Goal: Information Seeking & Learning: Learn about a topic

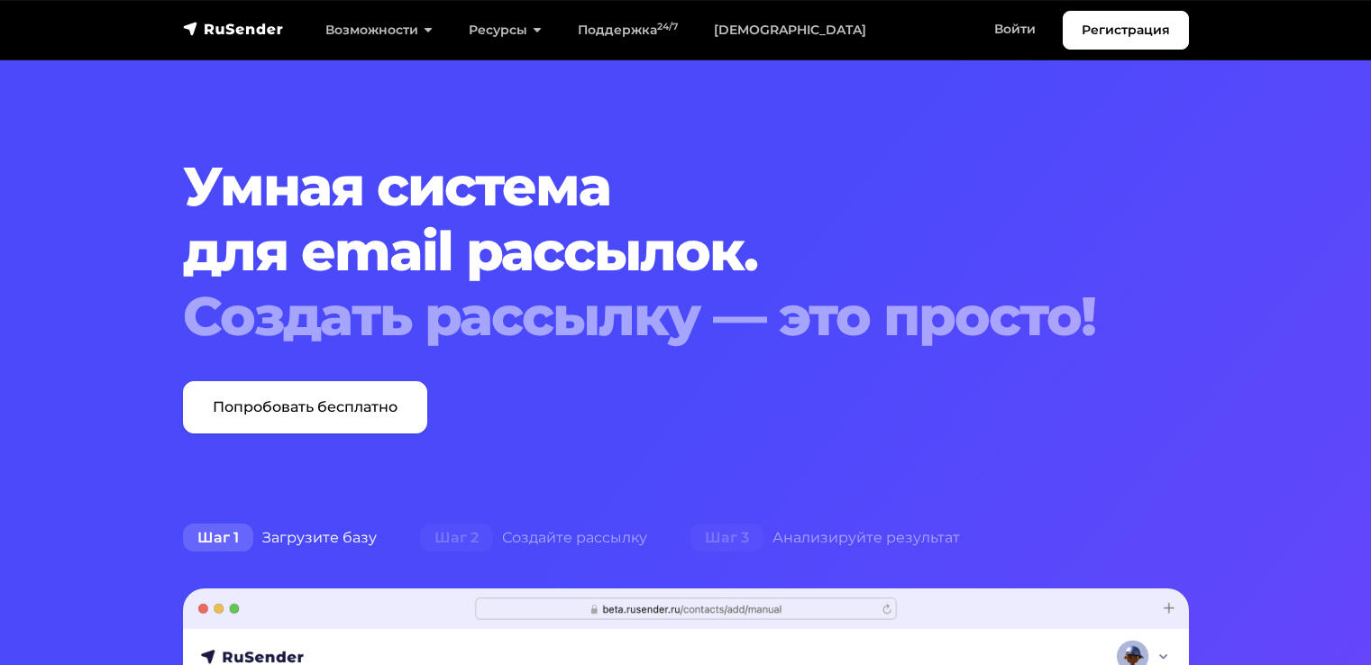
scroll to position [7660, 0]
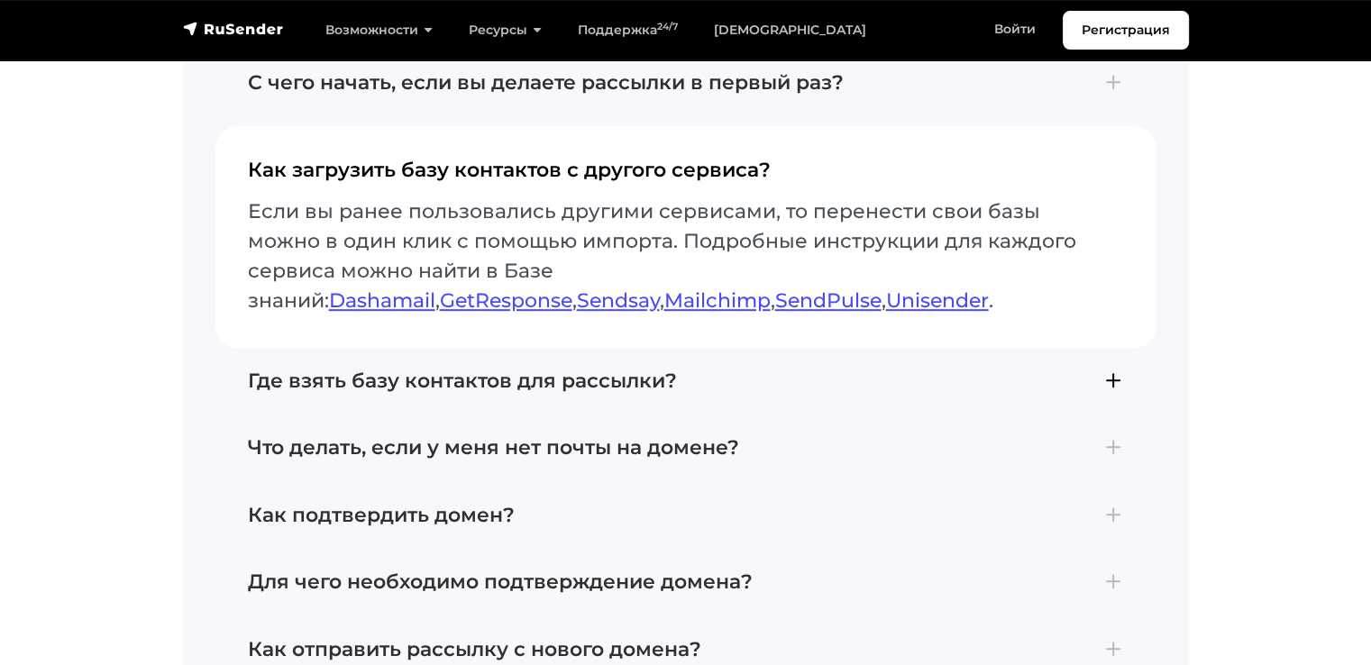
click at [1099, 376] on h4 "Где взять базу контактов для рассылки?" at bounding box center [686, 381] width 876 height 23
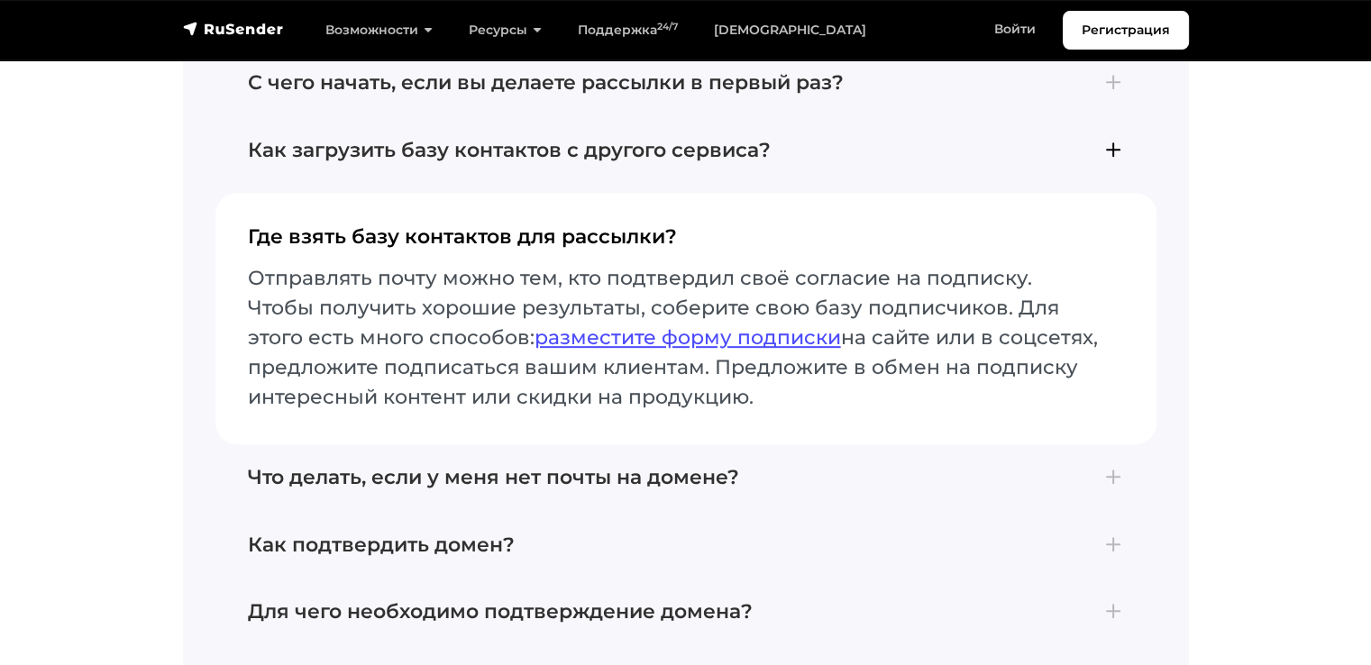
click at [1120, 158] on h4 "Как загрузить базу контактов с другого сервиса?" at bounding box center [686, 150] width 876 height 23
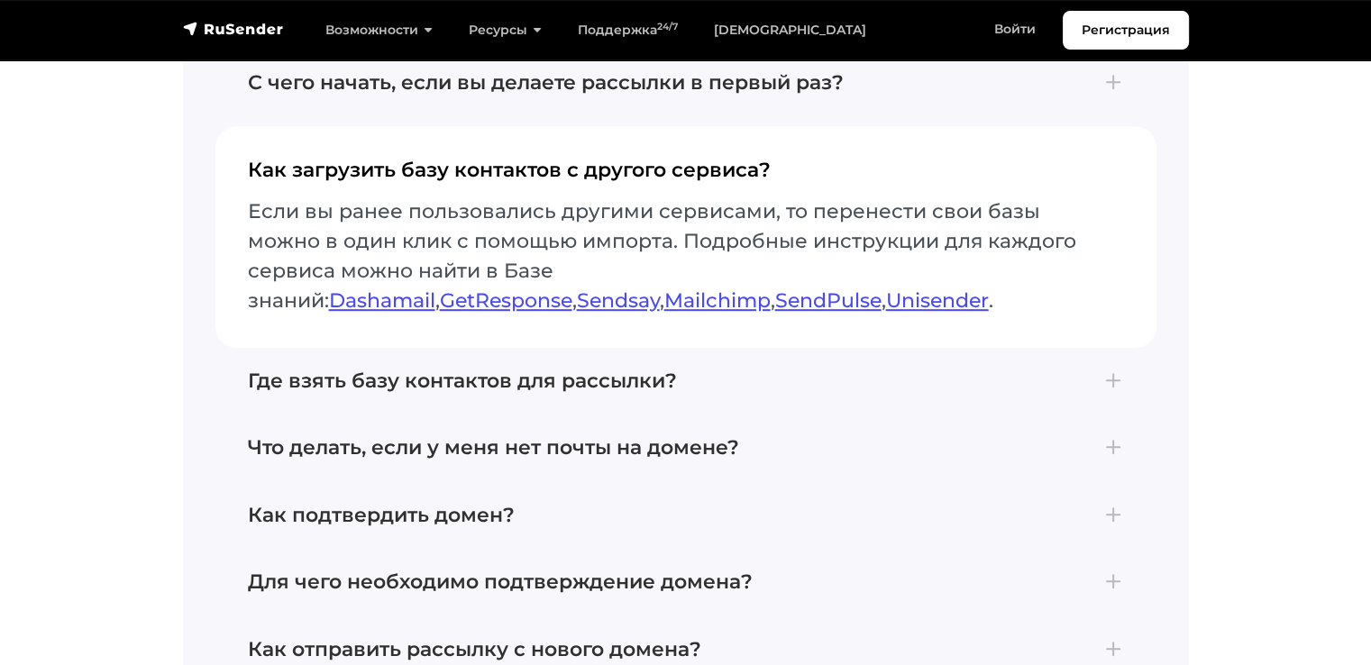
scroll to position [7751, 0]
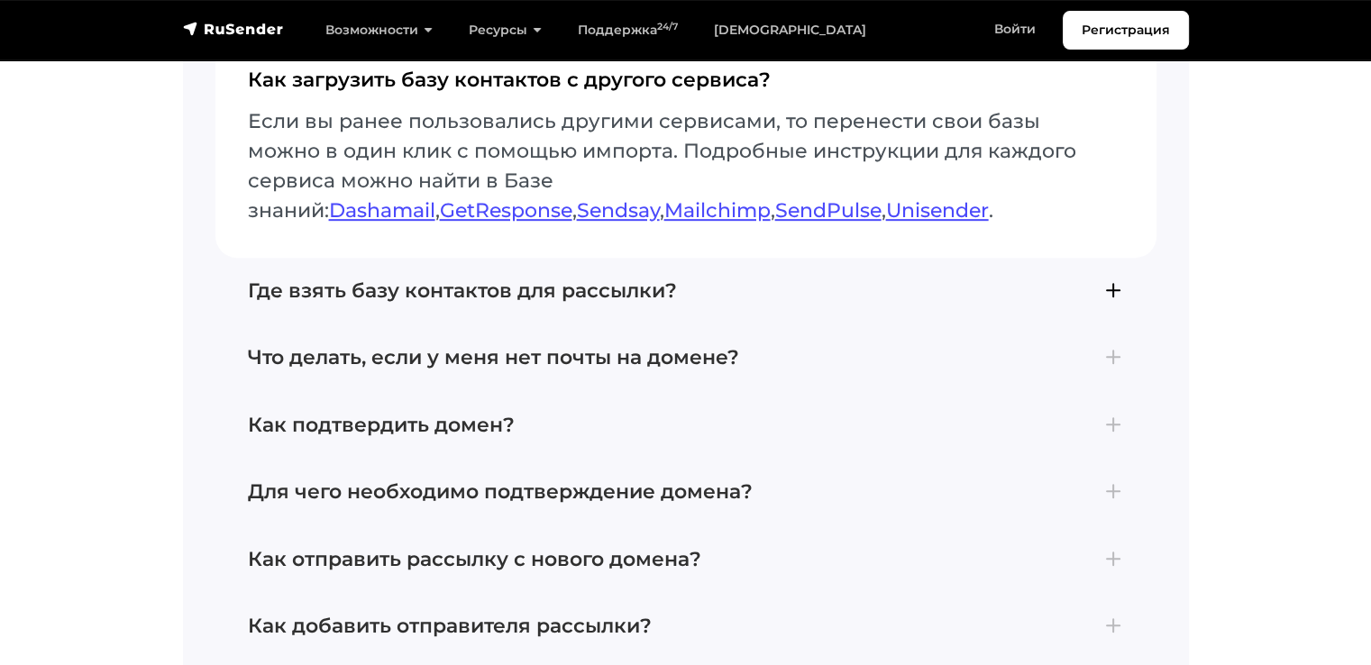
click at [1106, 297] on h4 "Где взять базу контактов для рассылки?" at bounding box center [686, 290] width 876 height 23
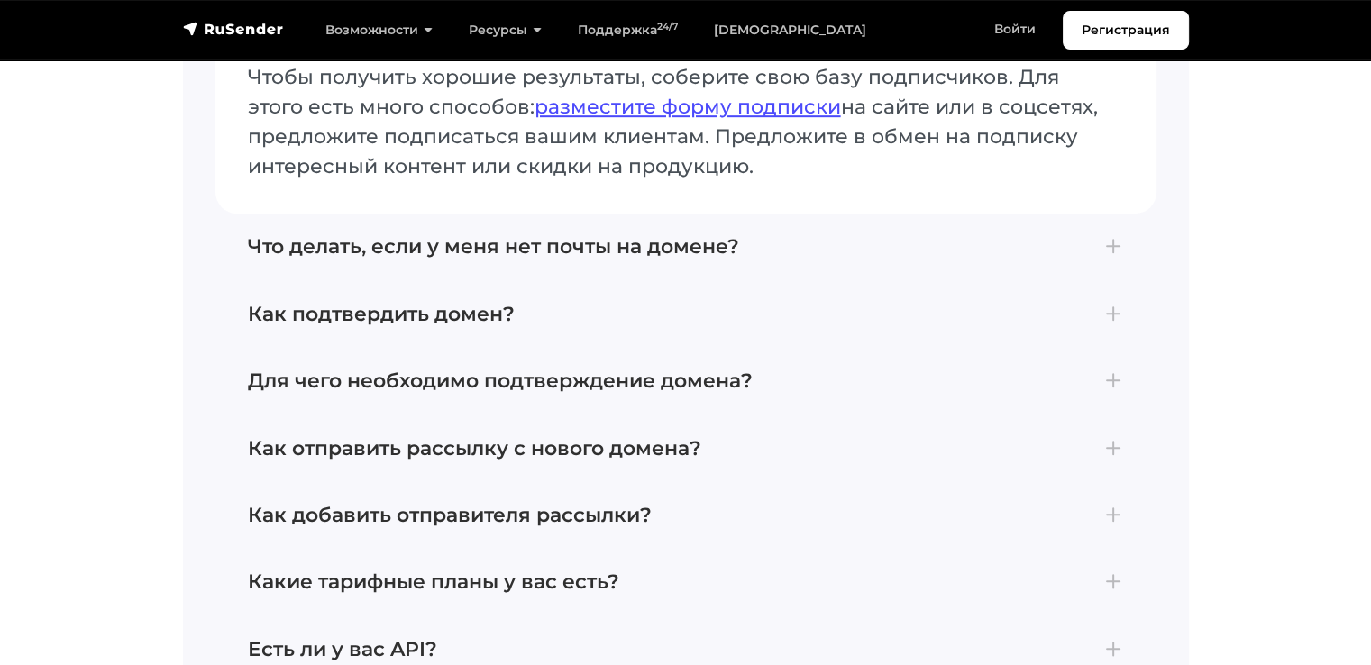
scroll to position [7931, 0]
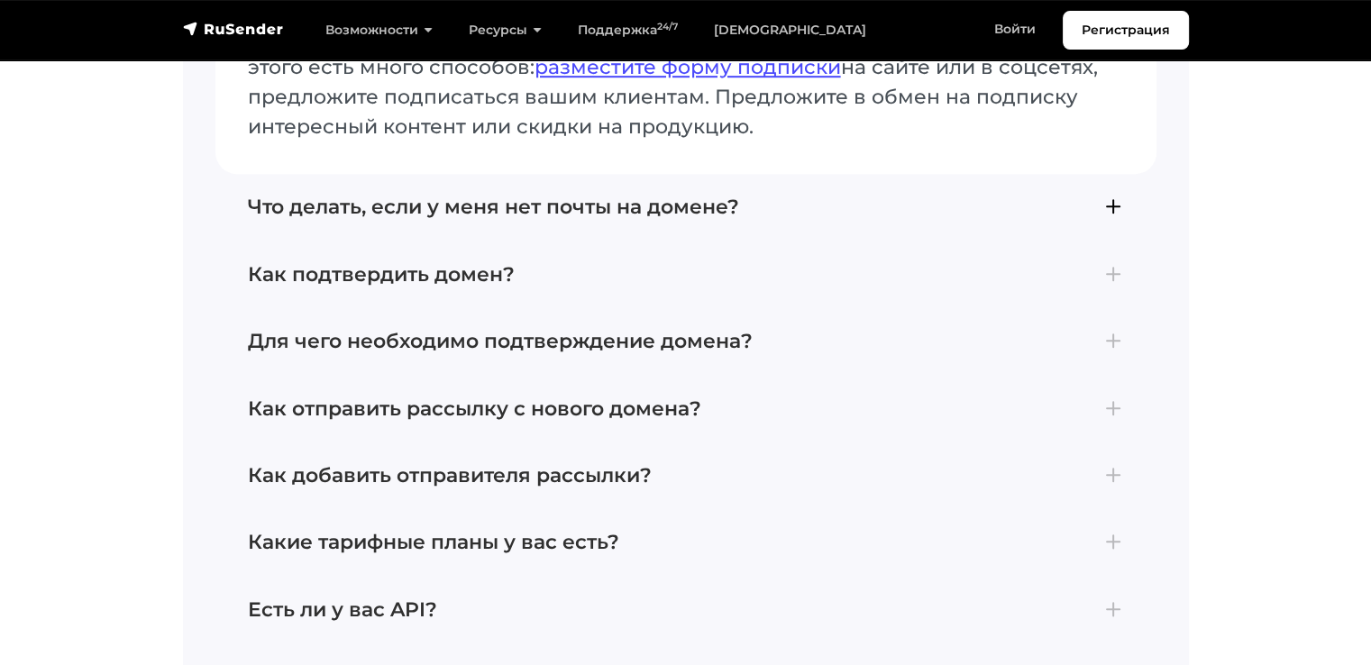
click at [822, 224] on button "Что делать, если у меня нет почты на домене? Если вы владеете доменом, вы может…" at bounding box center [685, 207] width 941 height 67
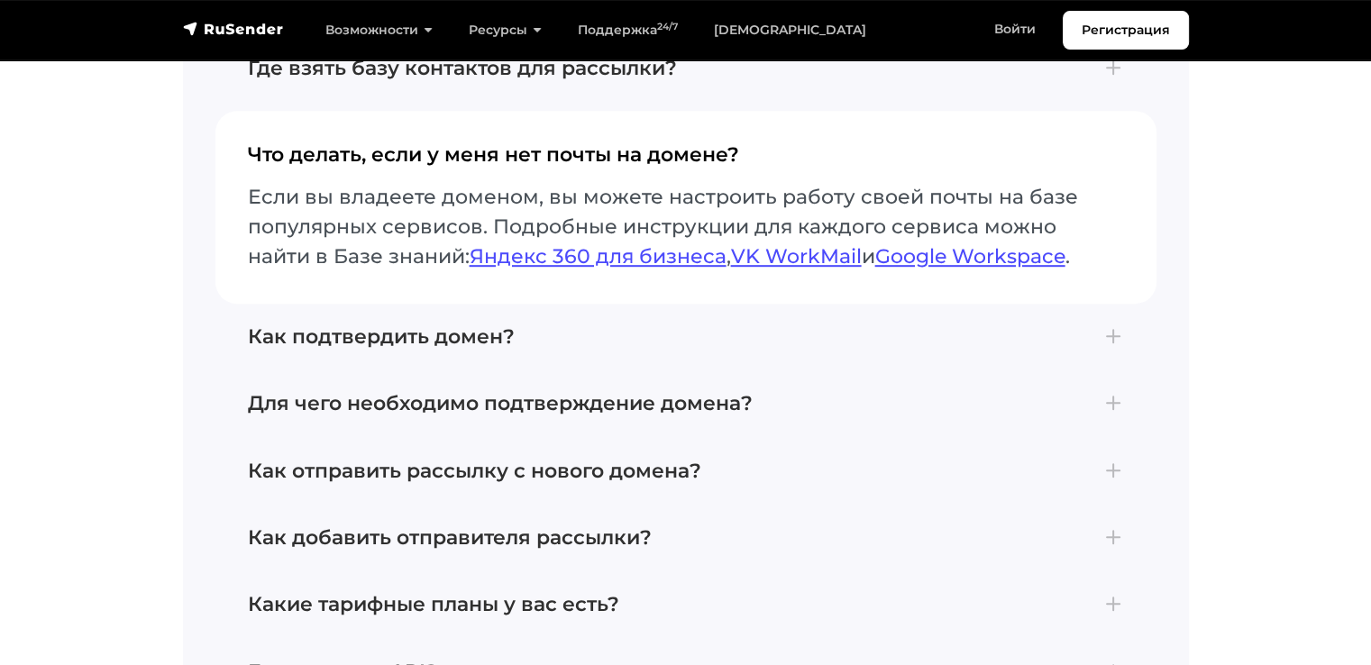
scroll to position [7841, 0]
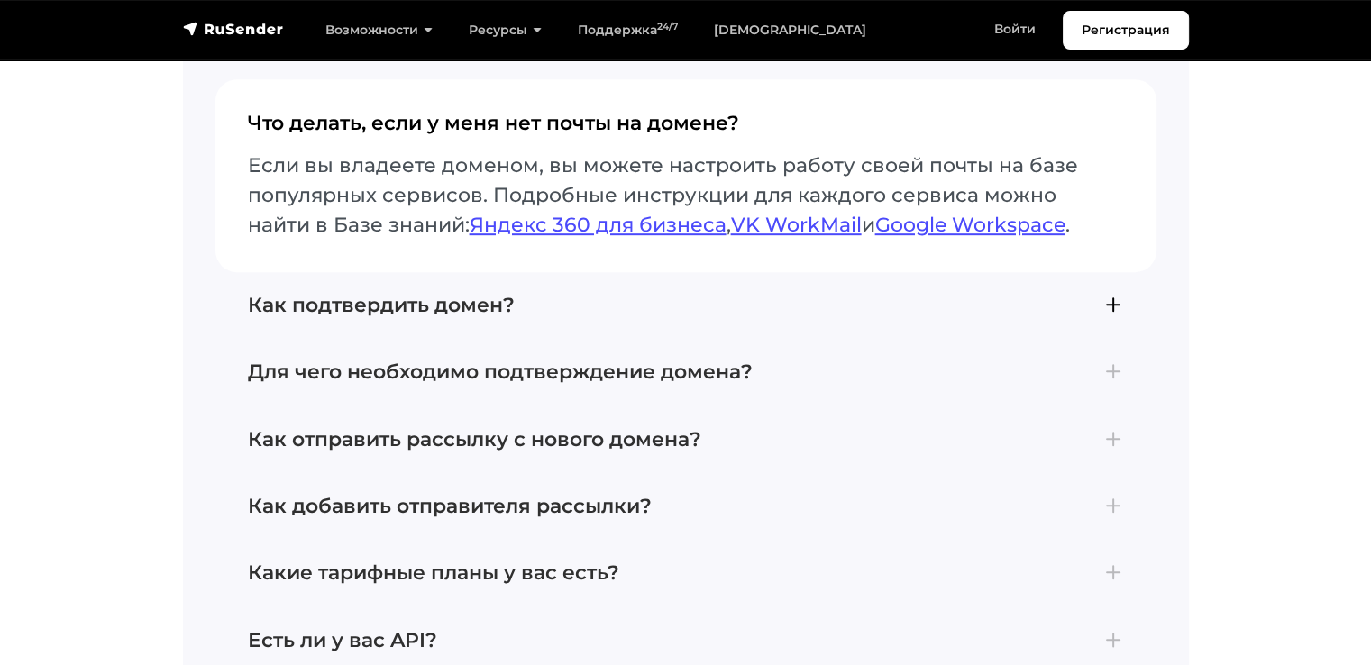
click at [707, 306] on h4 "Как подтвердить домен?" at bounding box center [686, 305] width 876 height 23
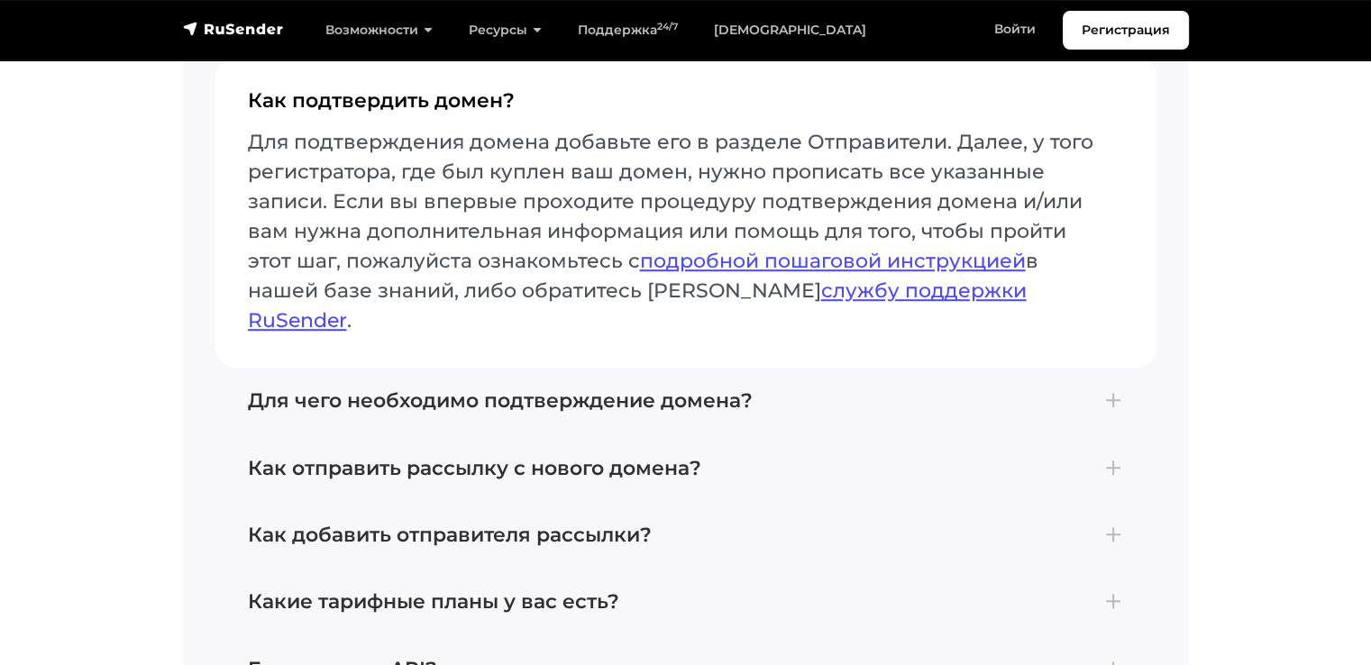
scroll to position [8021, 0]
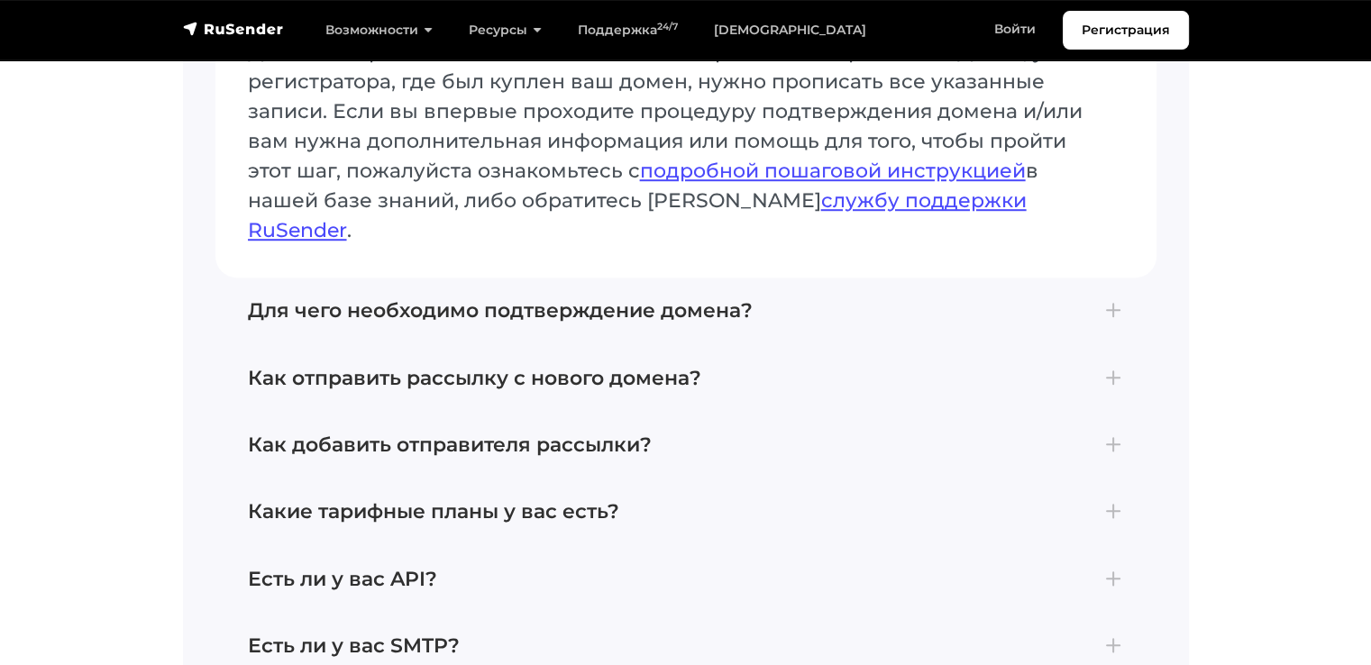
click at [707, 306] on button "Для чего необходимо подтверждение домена? Подтверждение домена является обязате…" at bounding box center [685, 311] width 941 height 67
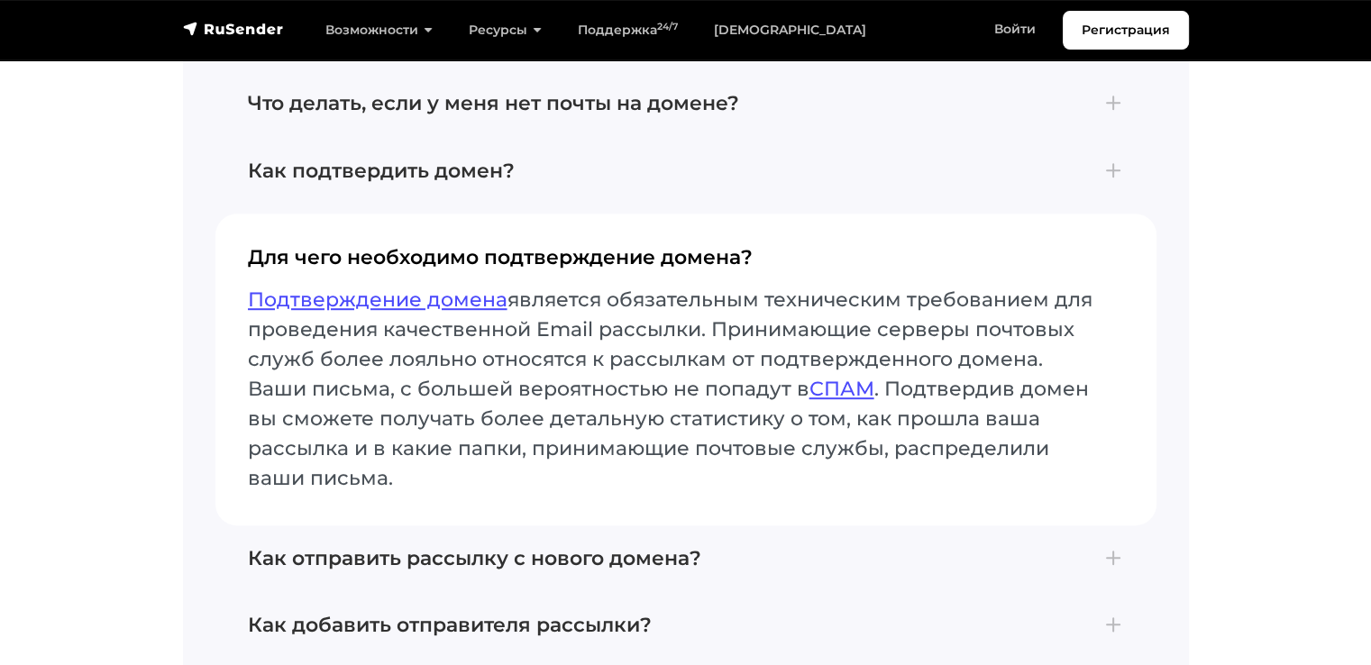
scroll to position [7931, 0]
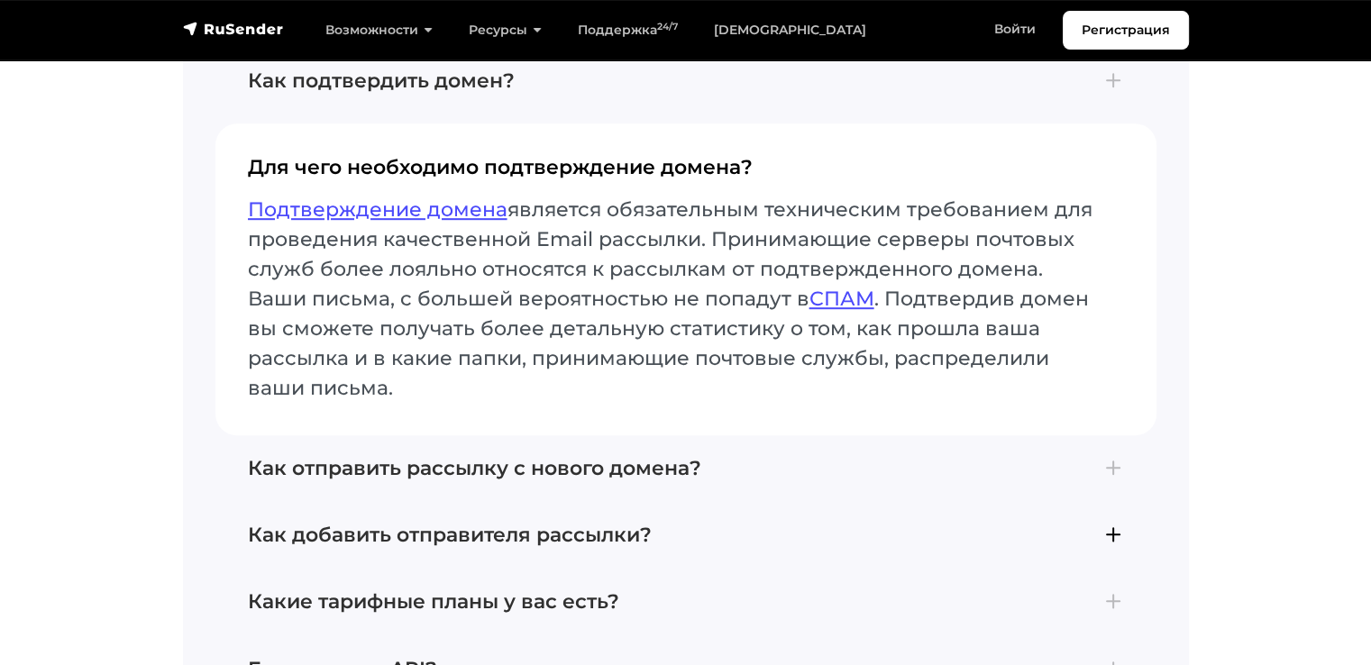
click at [536, 524] on button "Как добавить отправителя рассылки? По умолчанию после регистрации у вас уже ест…" at bounding box center [685, 535] width 941 height 67
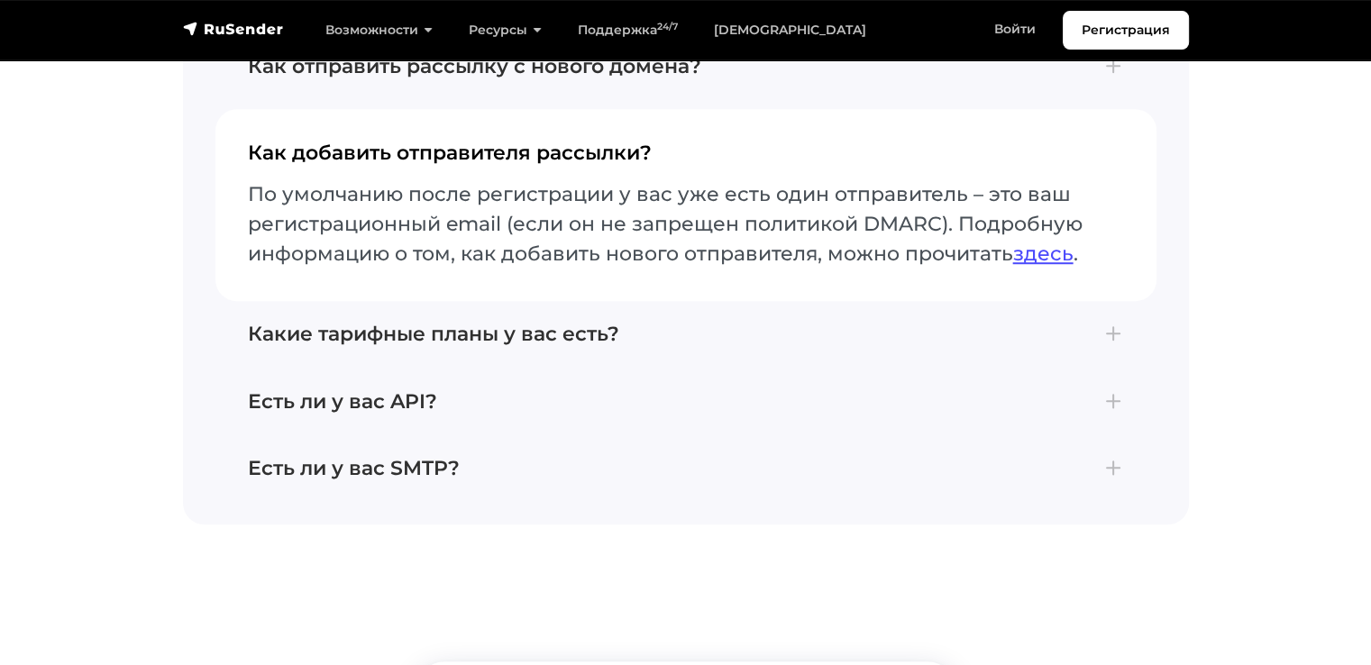
scroll to position [8111, 0]
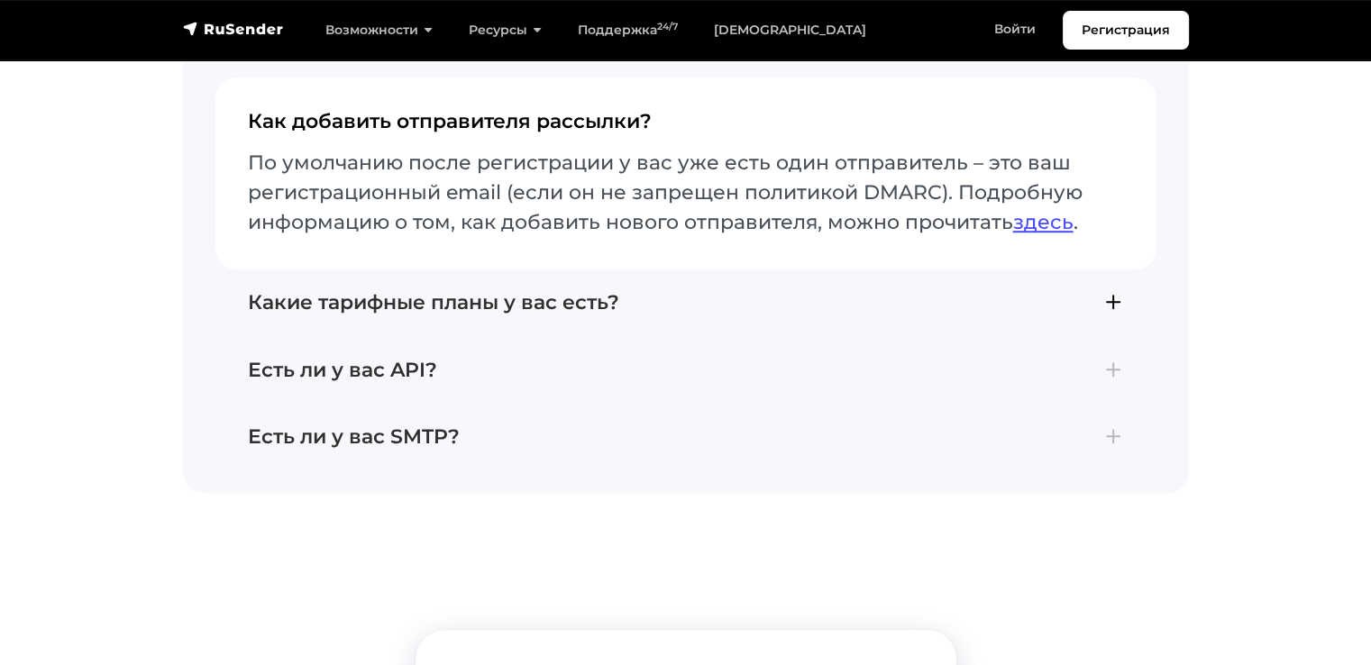
click at [519, 315] on h4 "Какие тарифные планы у вас есть?" at bounding box center [686, 302] width 876 height 23
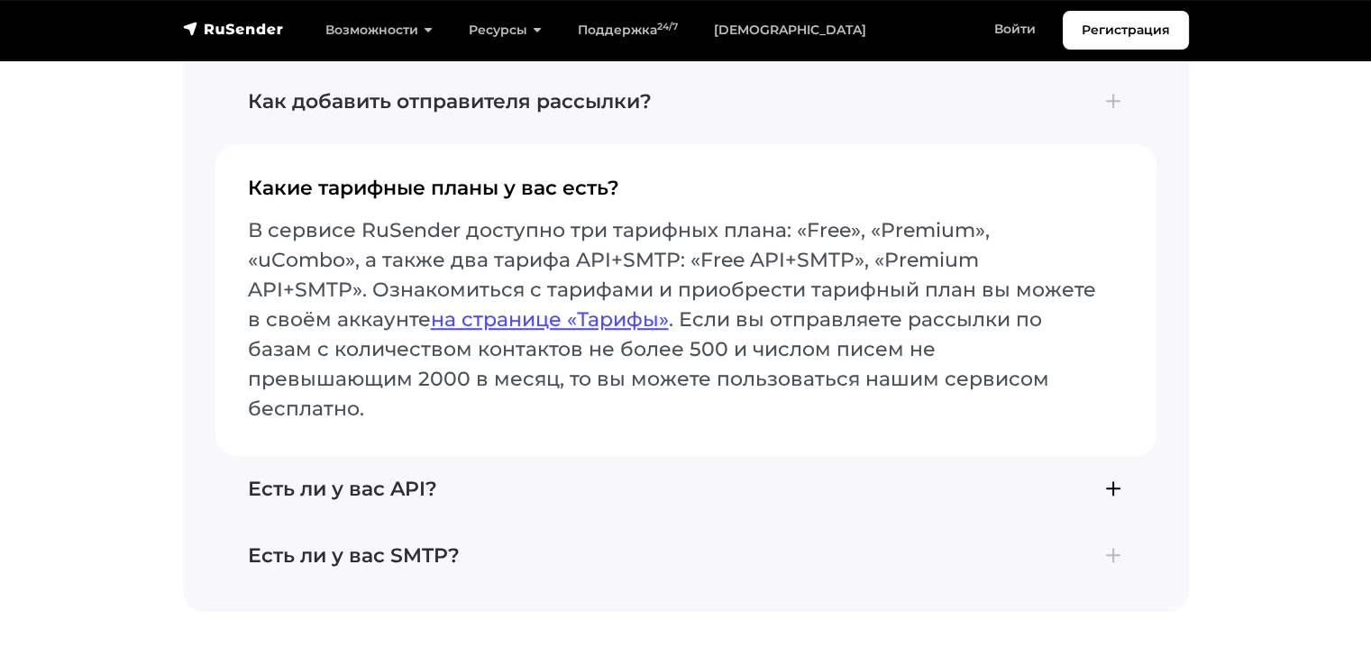
click at [685, 456] on button "Есть ли у вас API? В сервисе RuSender создание API ключа доступно по ссылке: [U…" at bounding box center [685, 489] width 941 height 67
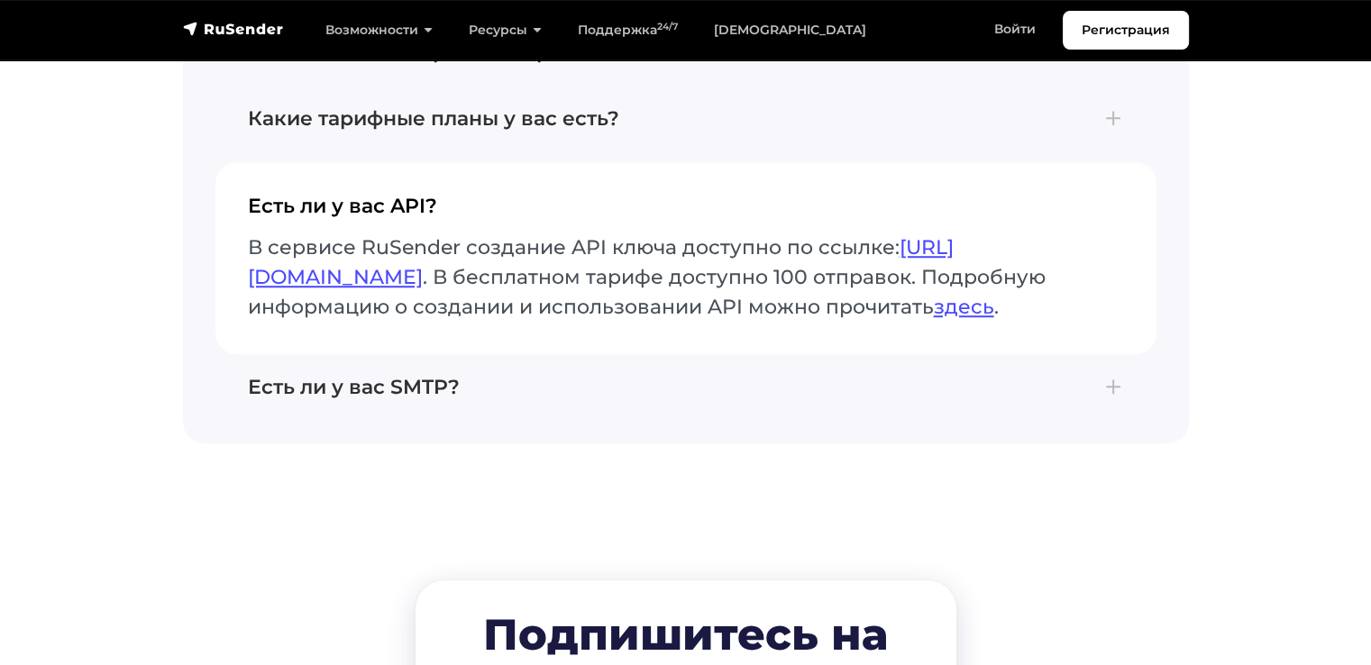
scroll to position [8201, 0]
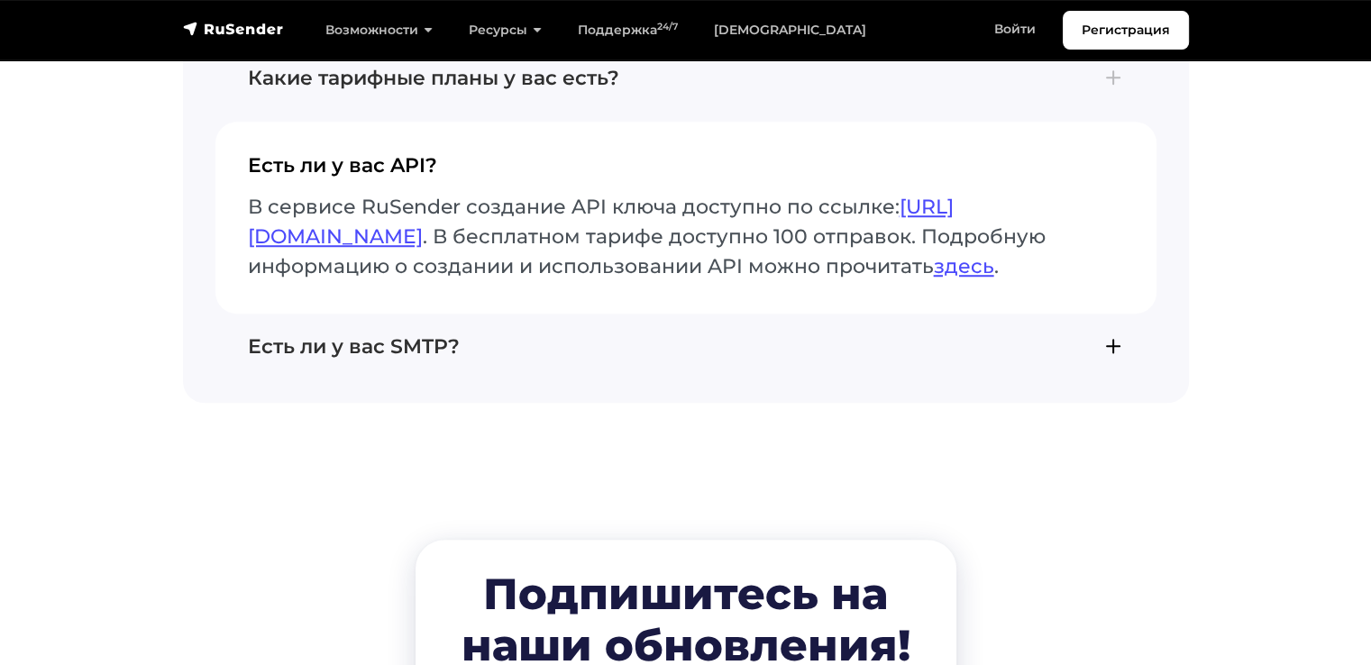
click at [698, 380] on button "Есть ли у вас SMTP? Да, мы предлагаем SMTP-сервис для отправки электронных писе…" at bounding box center [685, 347] width 941 height 67
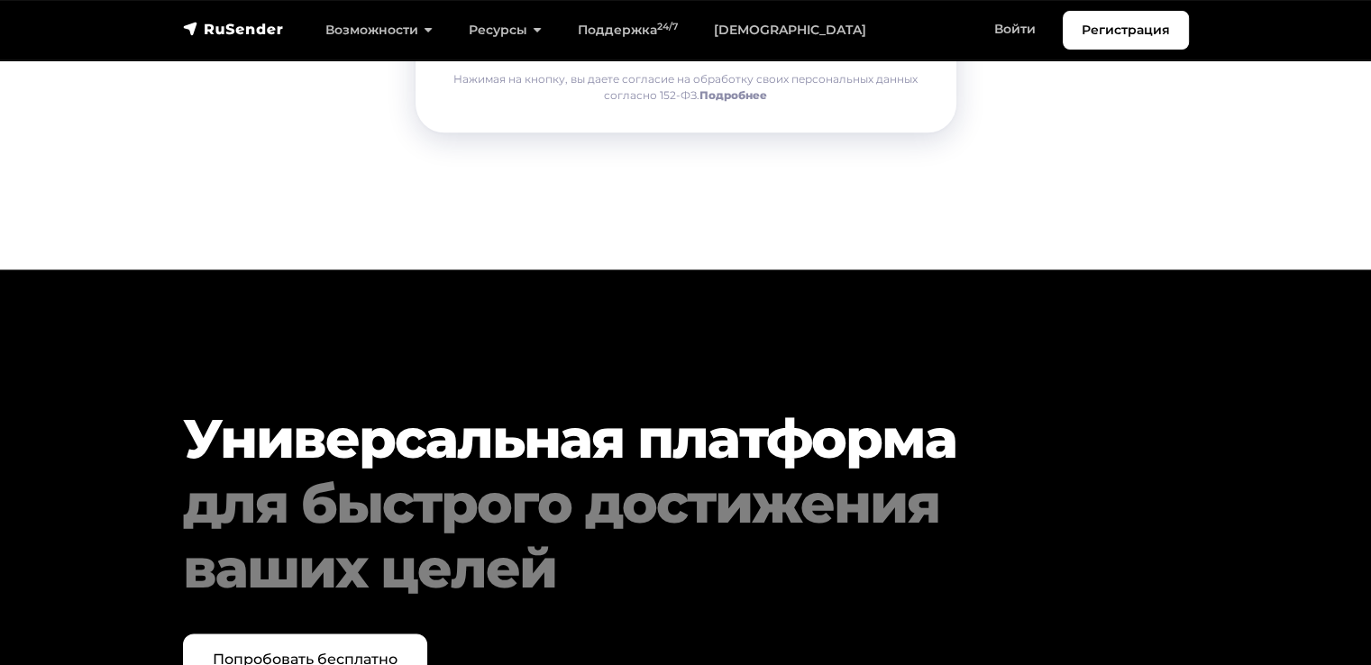
scroll to position [9192, 0]
